Goal: Feedback & Contribution: Leave review/rating

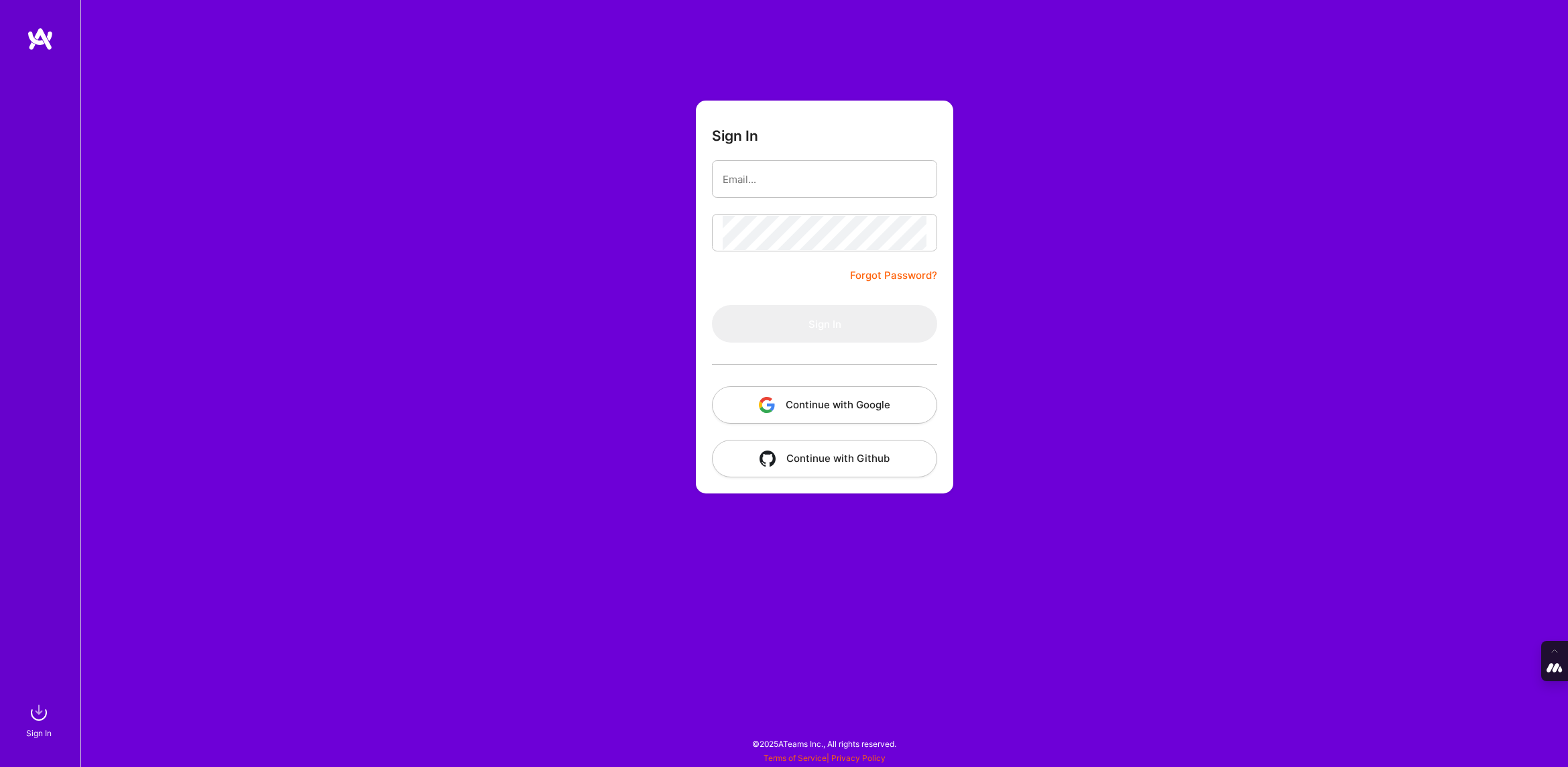
click at [880, 397] on button "Continue with Google" at bounding box center [824, 405] width 225 height 38
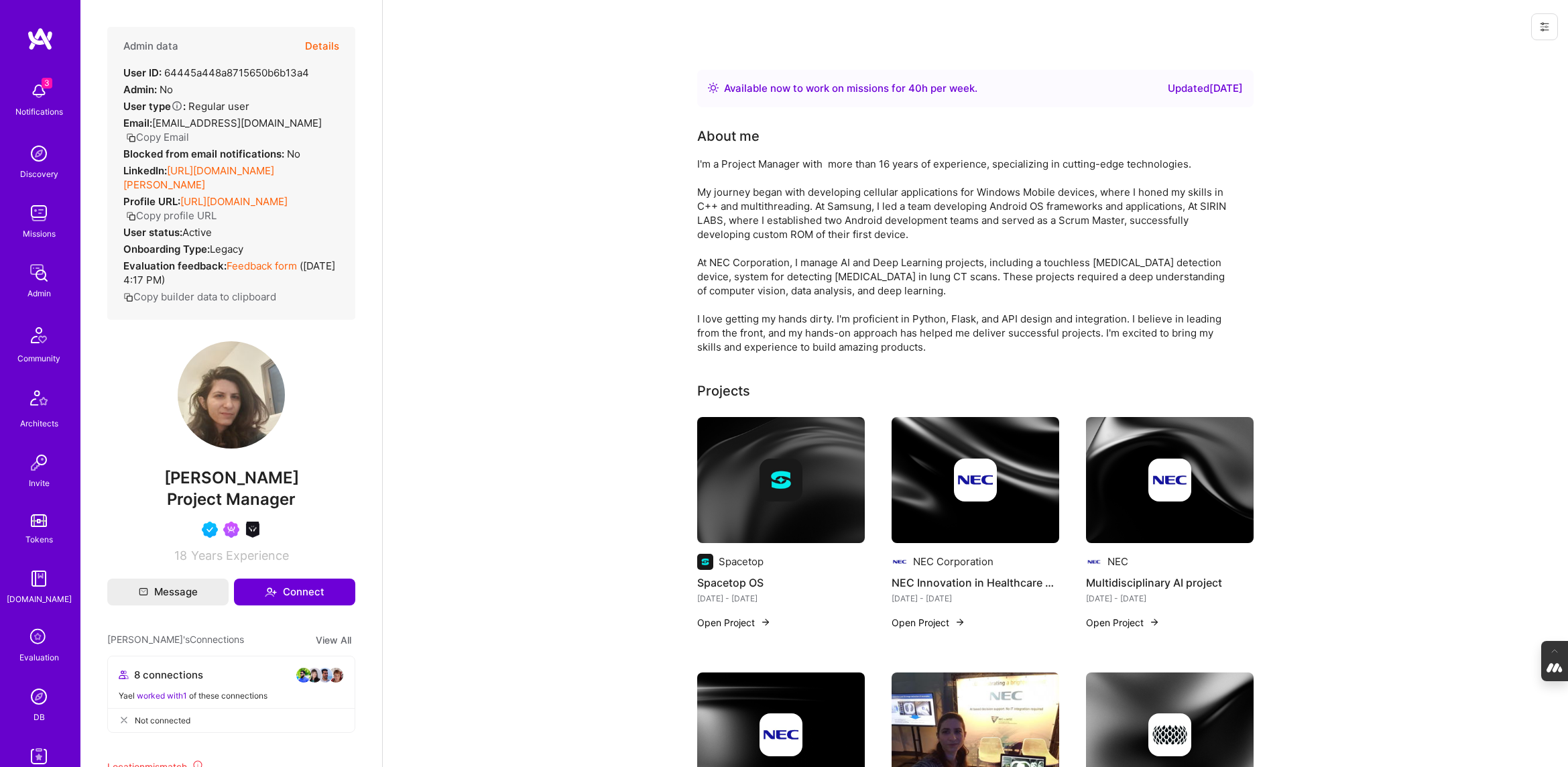
click at [328, 44] on button "Details" at bounding box center [322, 46] width 34 height 39
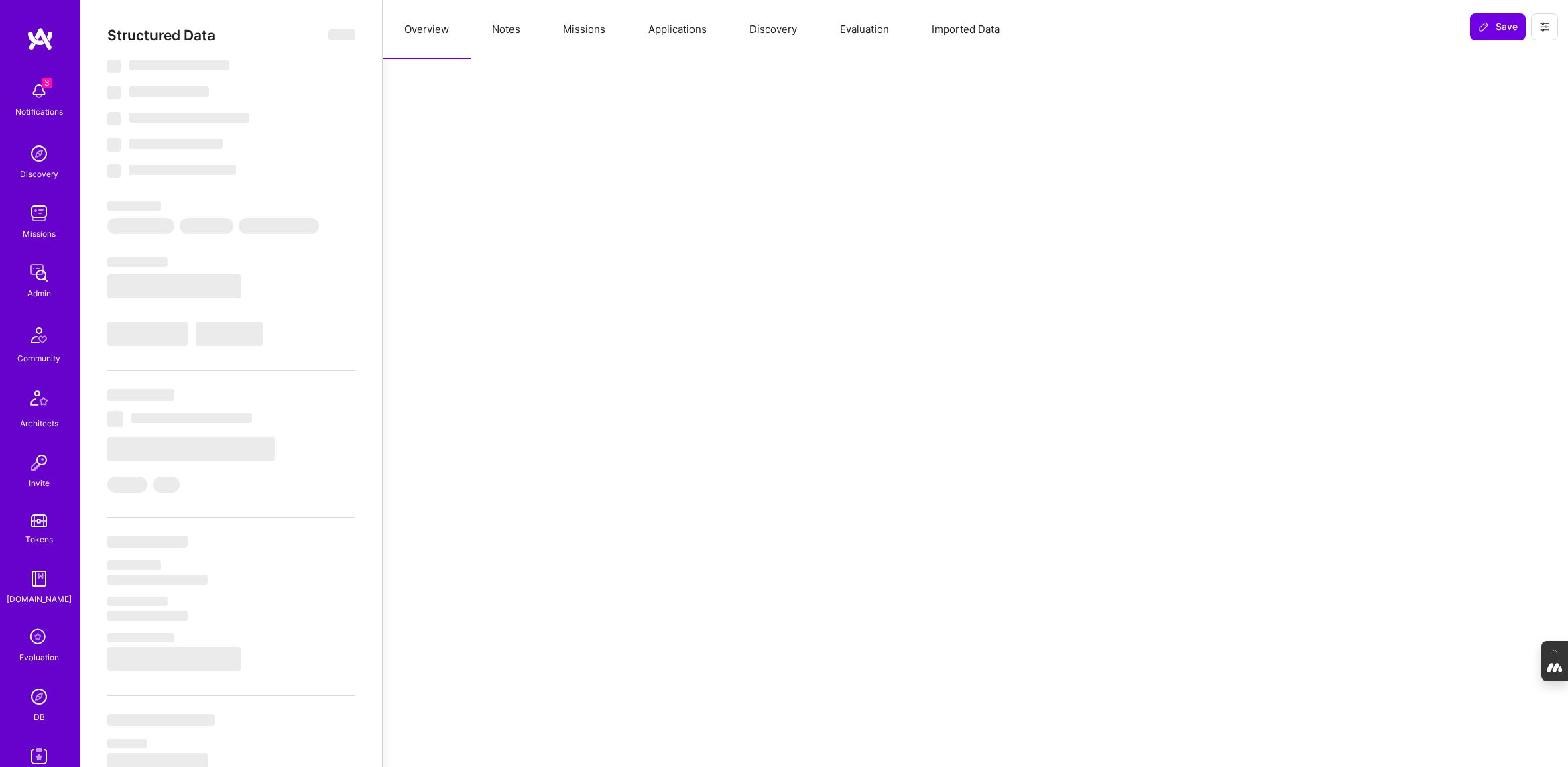
click at [862, 26] on button "Evaluation" at bounding box center [864, 29] width 92 height 59
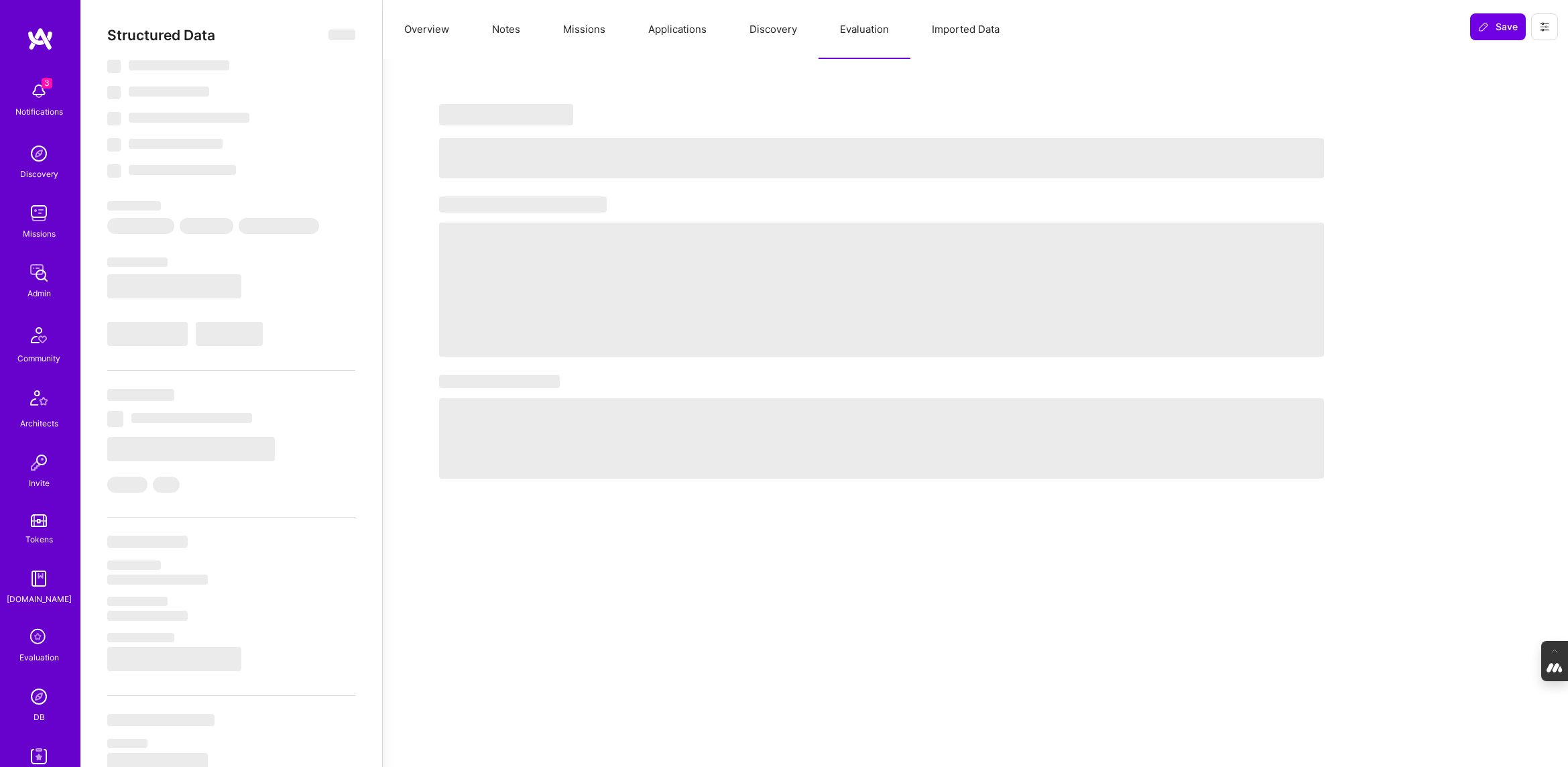
select select "Right Now"
select select "5"
select select "4"
select select "6"
select select "2"
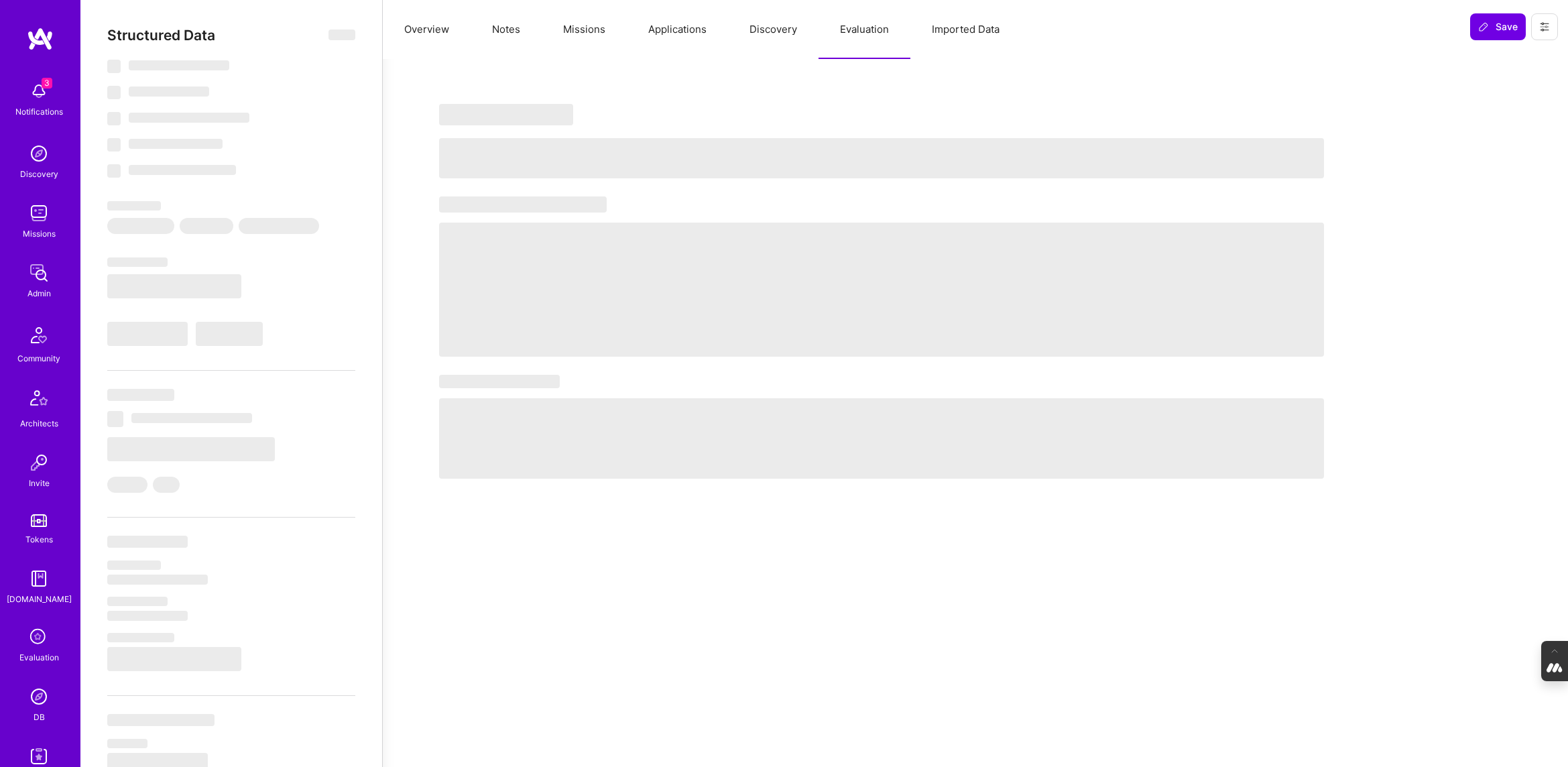
select select "IL"
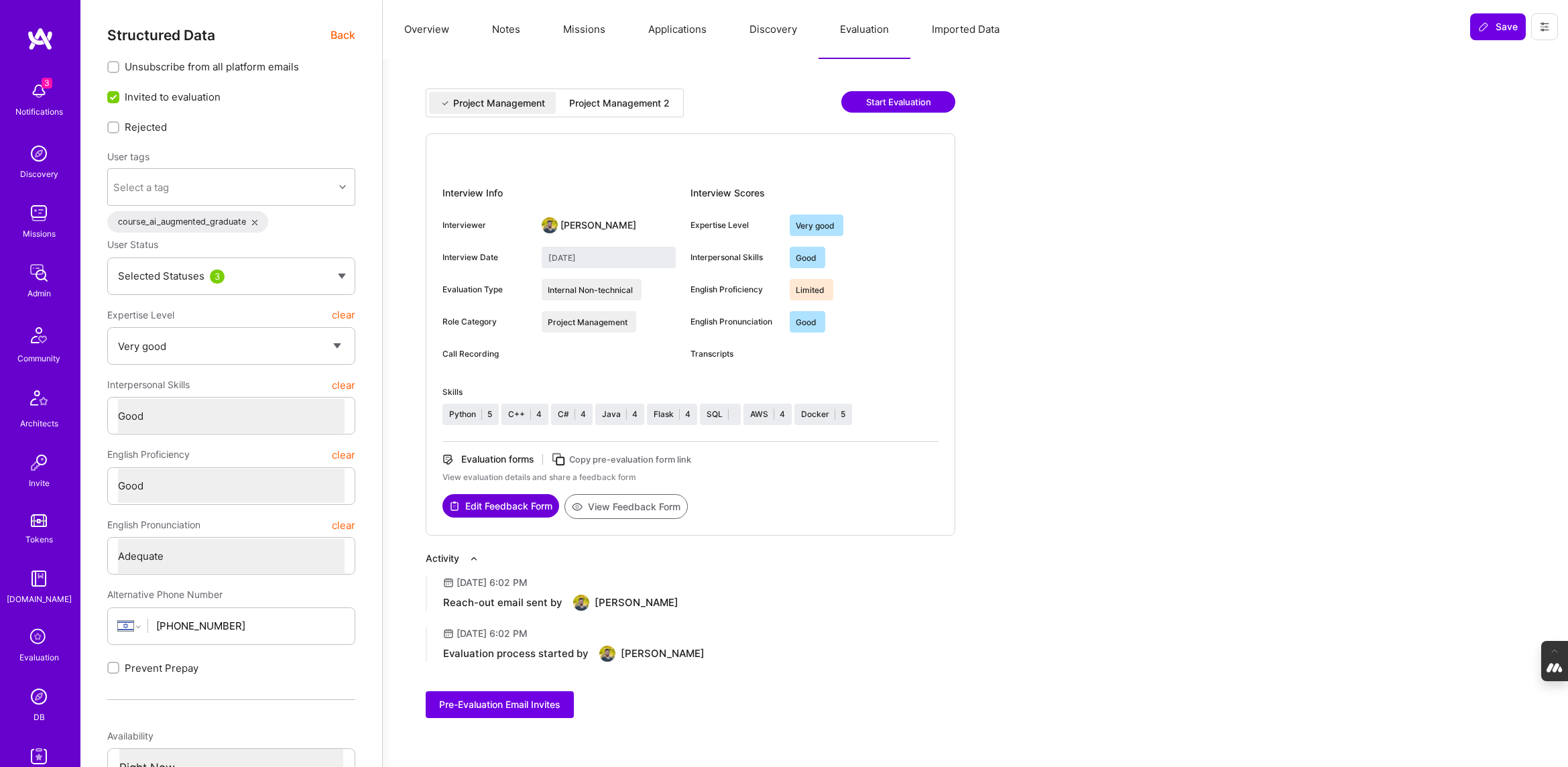
click at [639, 93] on div "Project Management 2" at bounding box center [619, 103] width 122 height 22
type input "September 25, 2025"
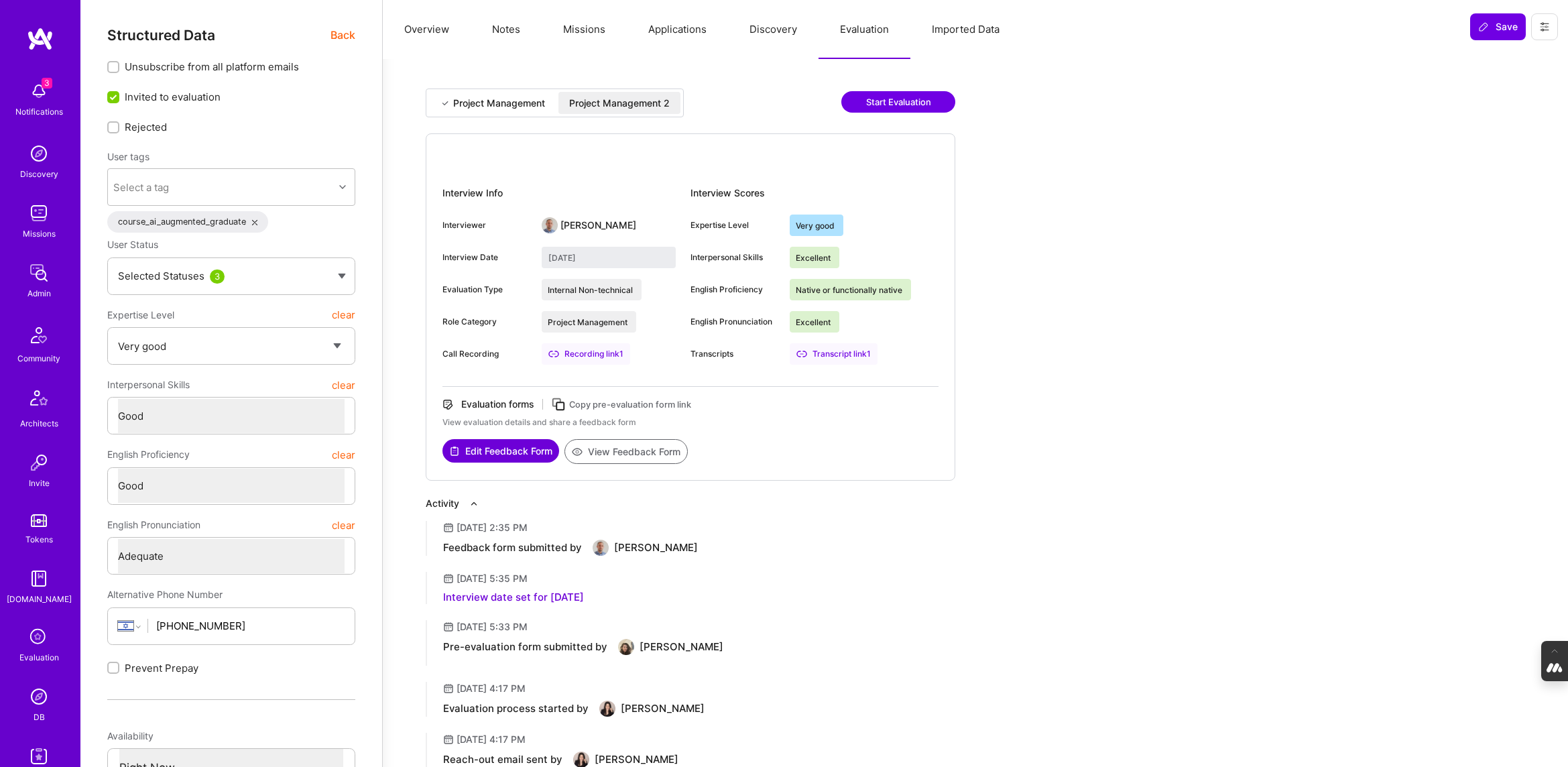
click at [646, 453] on button "View Feedback Form" at bounding box center [626, 451] width 124 height 25
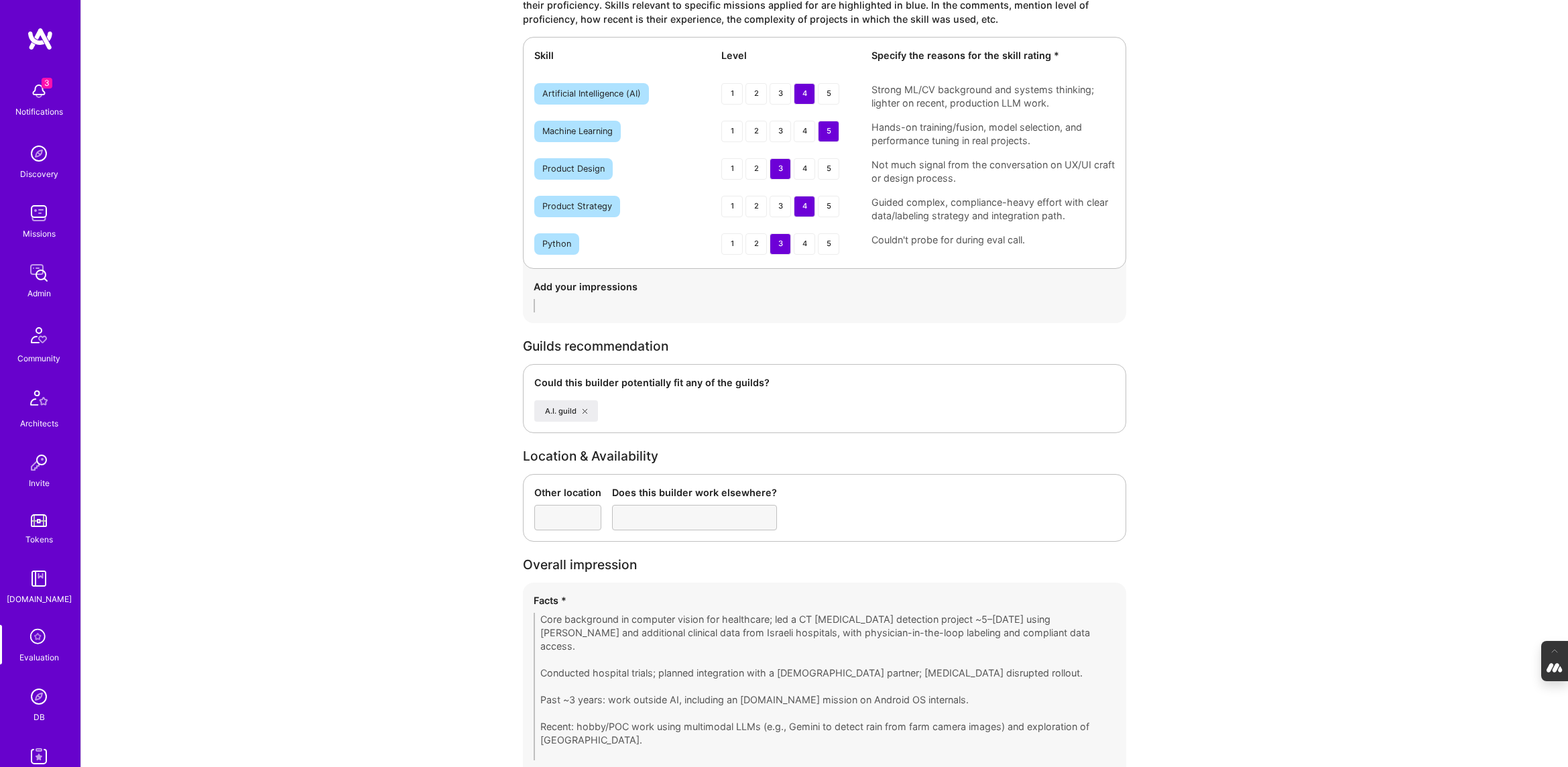
scroll to position [2296, 0]
